Goal: Task Accomplishment & Management: Complete application form

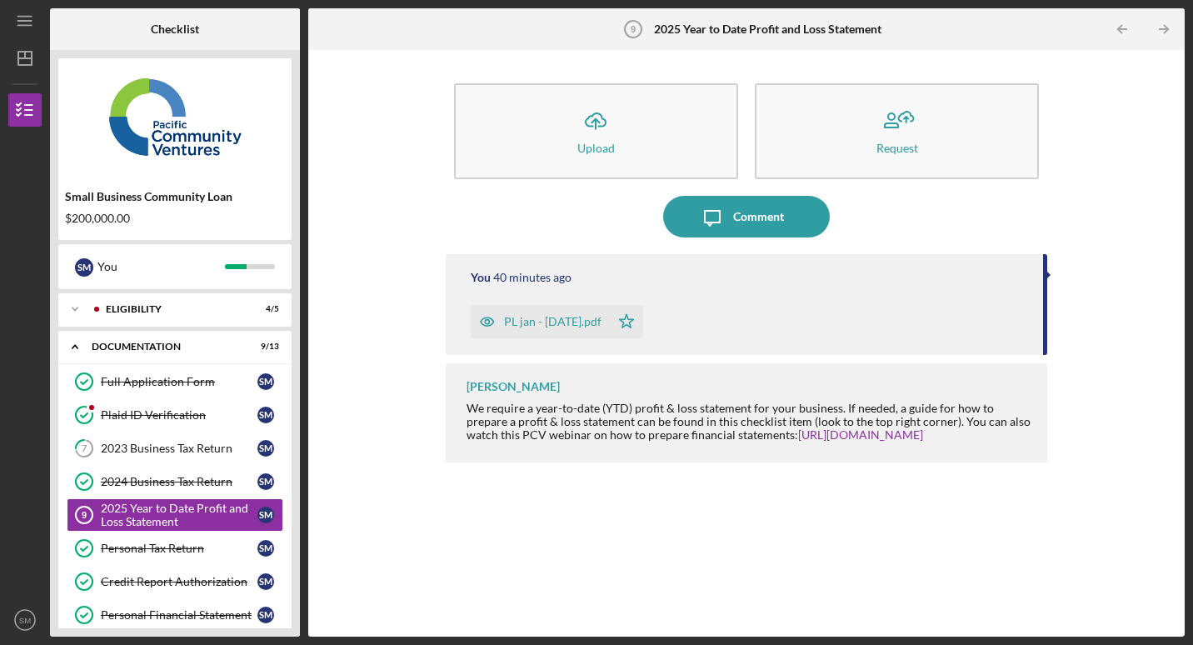
scroll to position [262, 0]
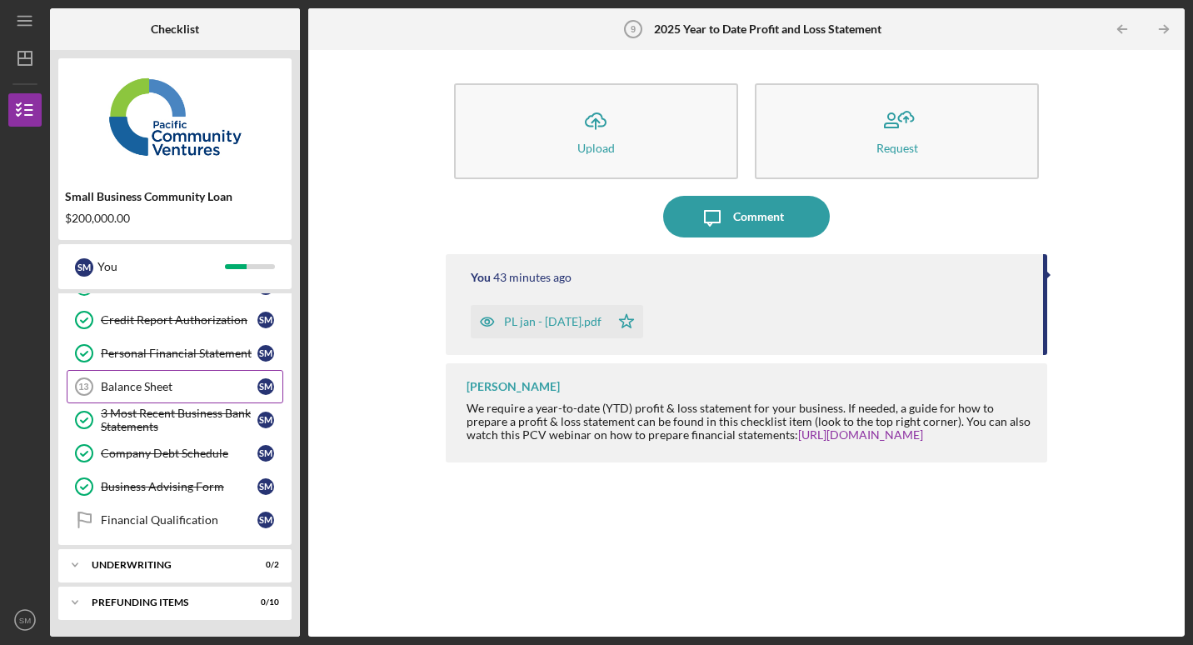
click at [166, 387] on div "Balance Sheet" at bounding box center [179, 386] width 157 height 13
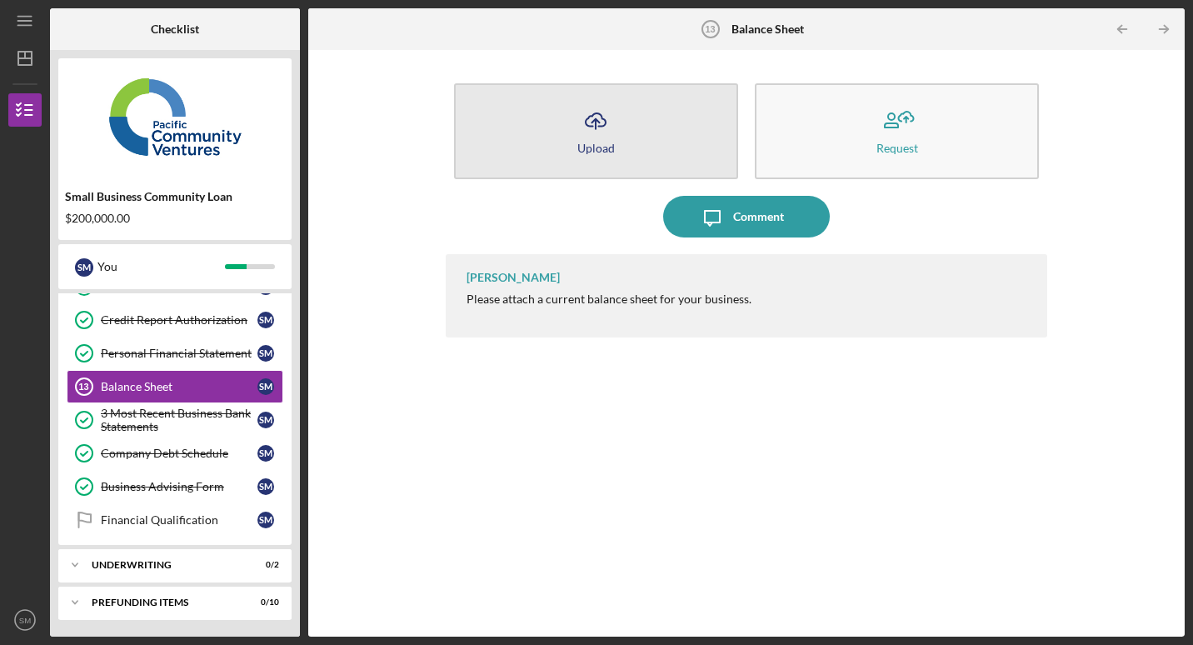
click at [646, 121] on button "Icon/Upload Upload" at bounding box center [596, 131] width 284 height 96
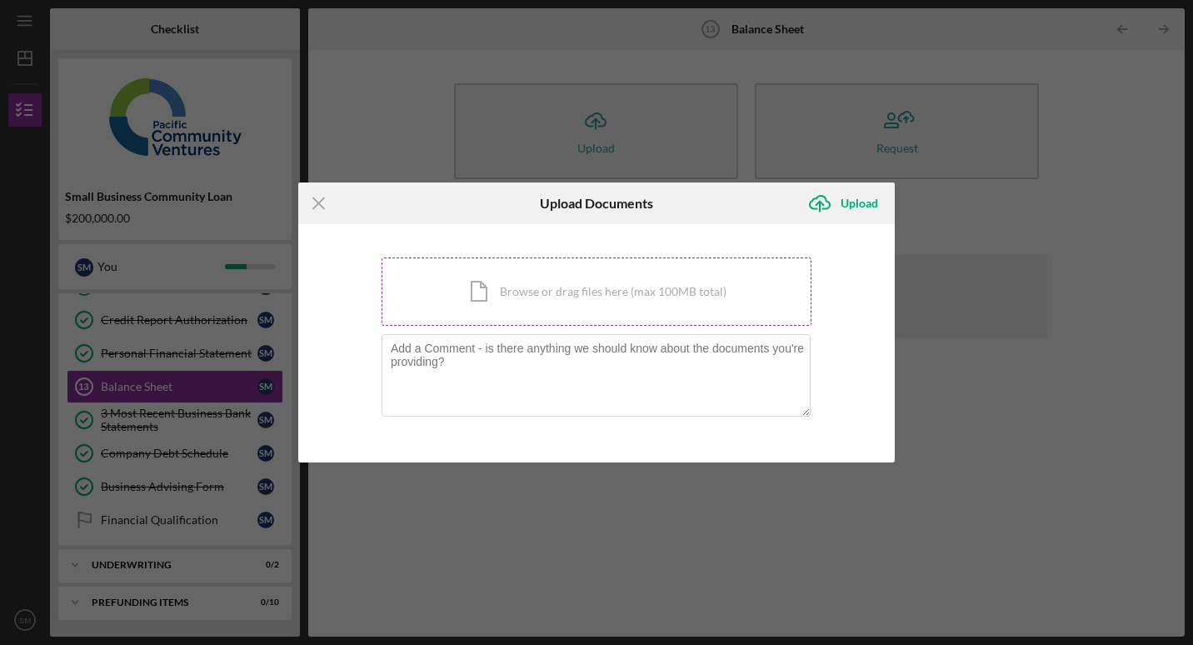
click at [552, 294] on div "Icon/Document Browse or drag files here (max 100MB total) Tap to choose files o…" at bounding box center [597, 291] width 430 height 68
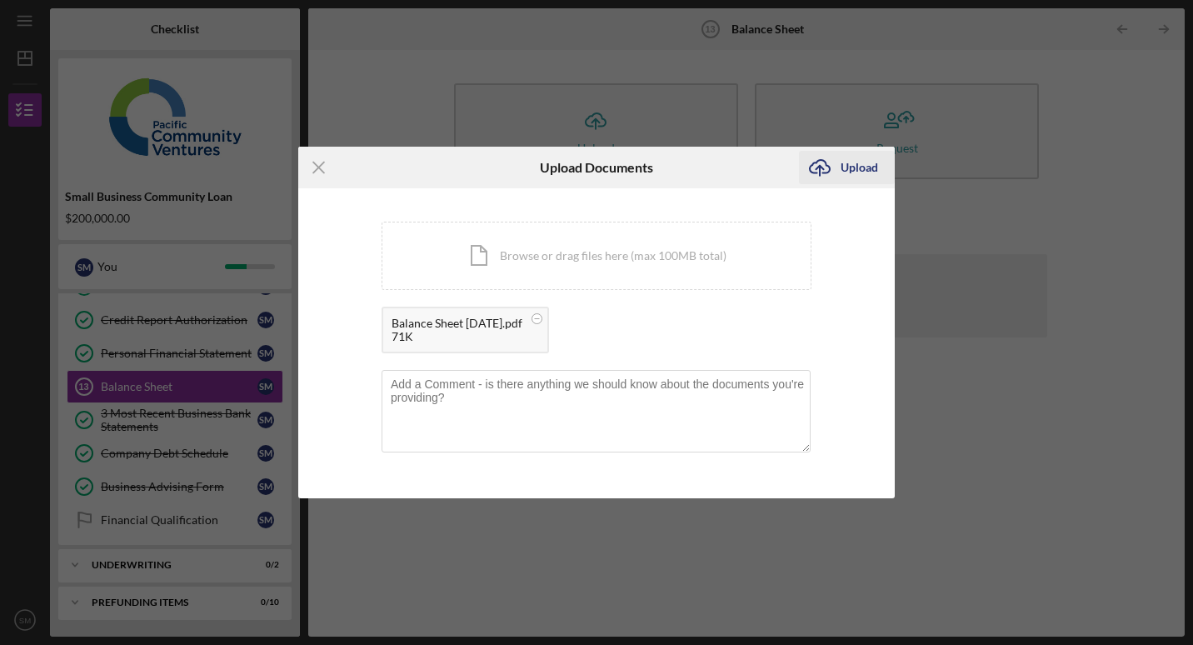
click at [850, 170] on div "Upload" at bounding box center [859, 167] width 37 height 33
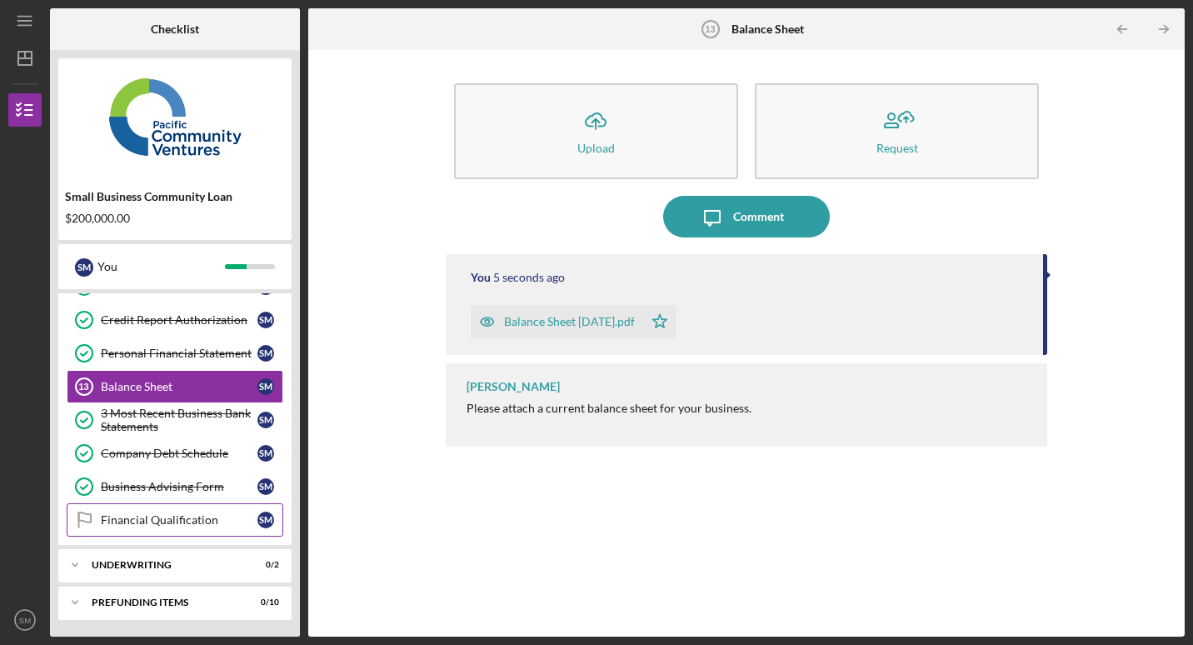
click at [137, 528] on link "Financial Qualification Financial Qualification S M" at bounding box center [175, 519] width 217 height 33
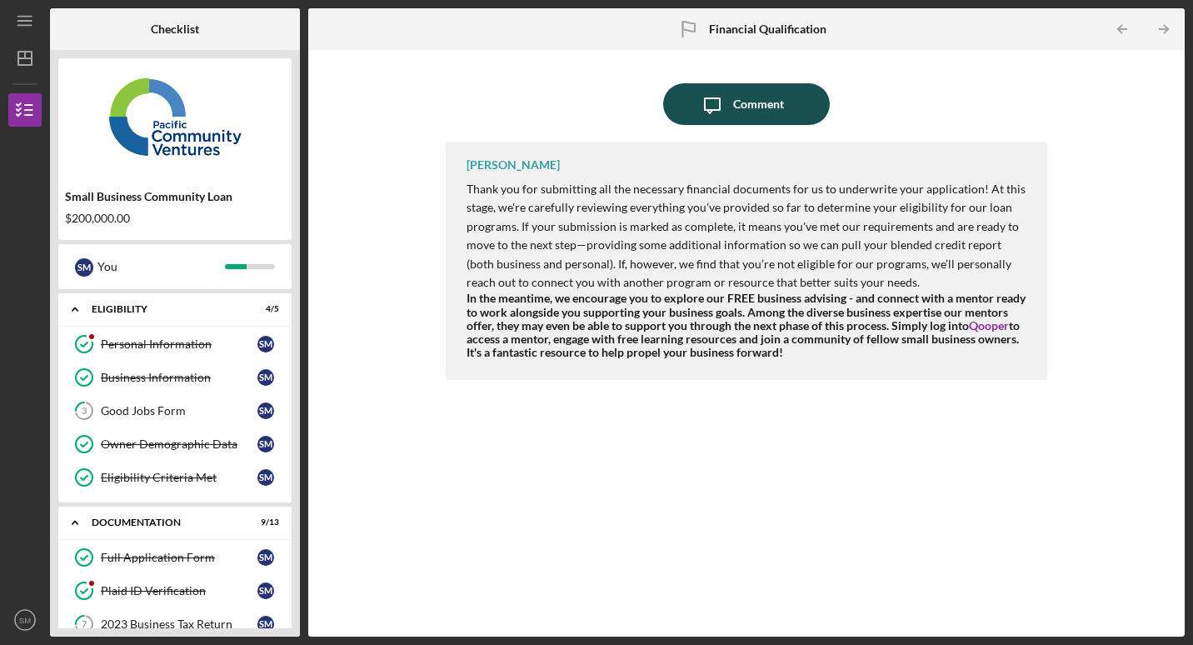
click at [767, 97] on div "Comment" at bounding box center [758, 104] width 51 height 42
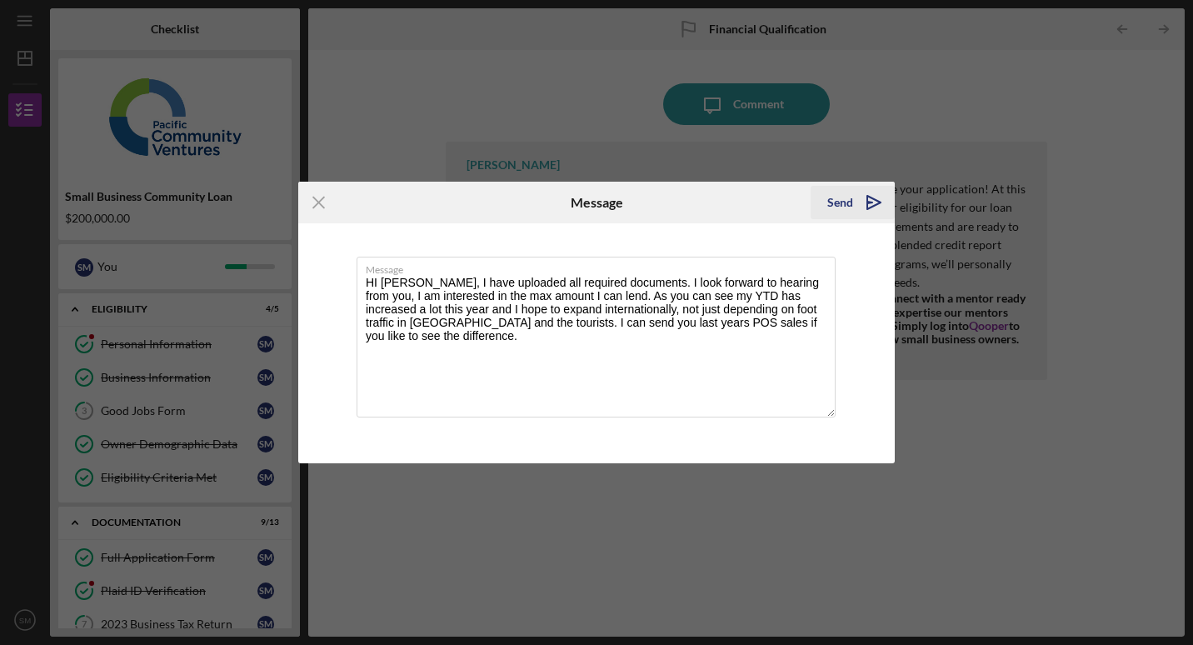
type textarea "HI [PERSON_NAME], I have uploaded all required documents. I look forward to hea…"
click at [856, 200] on icon "Icon/icon-invite-send" at bounding box center [874, 203] width 42 height 42
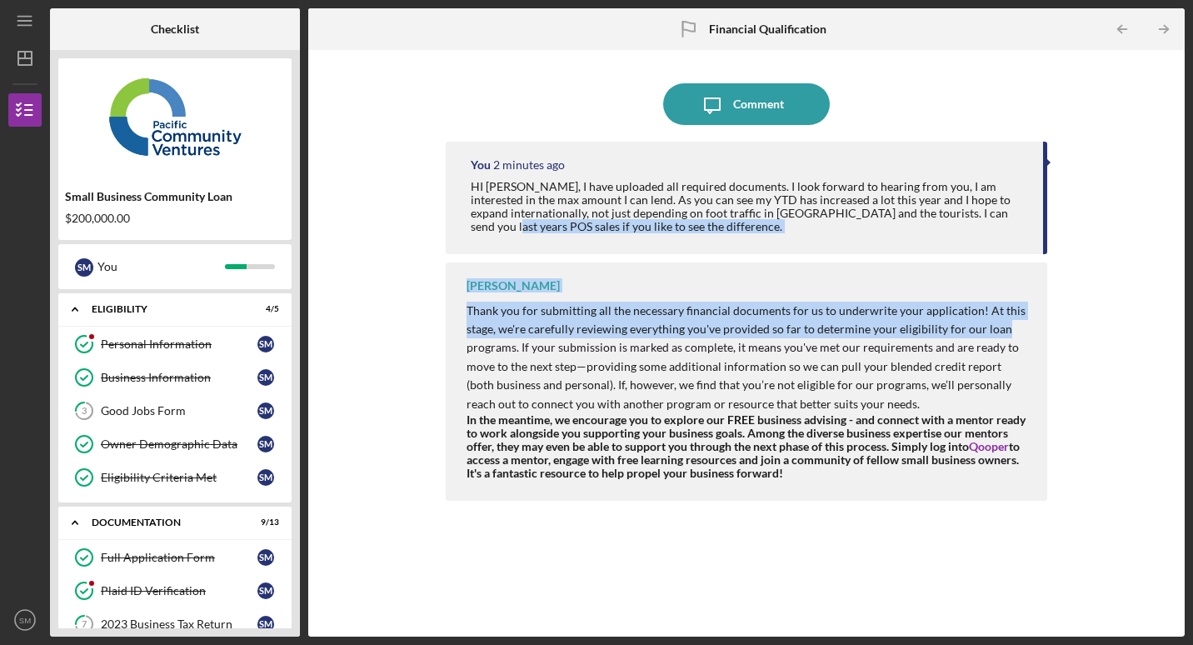
drag, startPoint x: 1045, startPoint y: 207, endPoint x: 1057, endPoint y: 335, distance: 128.9
click at [1057, 335] on div "Icon/Message Comment You 2 minutes ago HI [PERSON_NAME], I have uploaded all re…" at bounding box center [747, 343] width 860 height 570
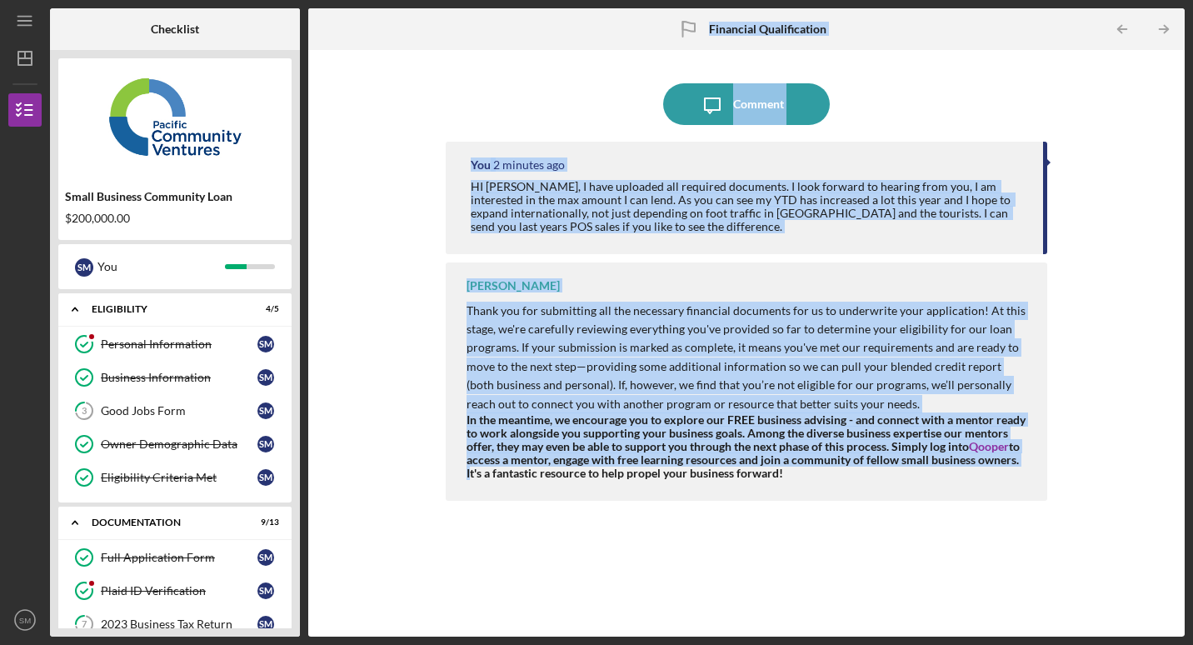
drag, startPoint x: 292, startPoint y: 411, endPoint x: 332, endPoint y: 587, distance: 180.3
click at [332, 587] on div "Checklist Small Business Community Loan $200,000.00 S M You Icon/Expander Eligi…" at bounding box center [617, 322] width 1135 height 628
drag, startPoint x: 332, startPoint y: 587, endPoint x: 392, endPoint y: 362, distance: 232.8
click at [392, 362] on div "Icon/Message Comment You 2 minutes ago HI [PERSON_NAME], I have uploaded all re…" at bounding box center [747, 343] width 860 height 570
click at [1101, 220] on div "Icon/Message Comment You 2 minutes ago HI [PERSON_NAME], I have uploaded all re…" at bounding box center [747, 343] width 860 height 570
